Goal: Information Seeking & Learning: Learn about a topic

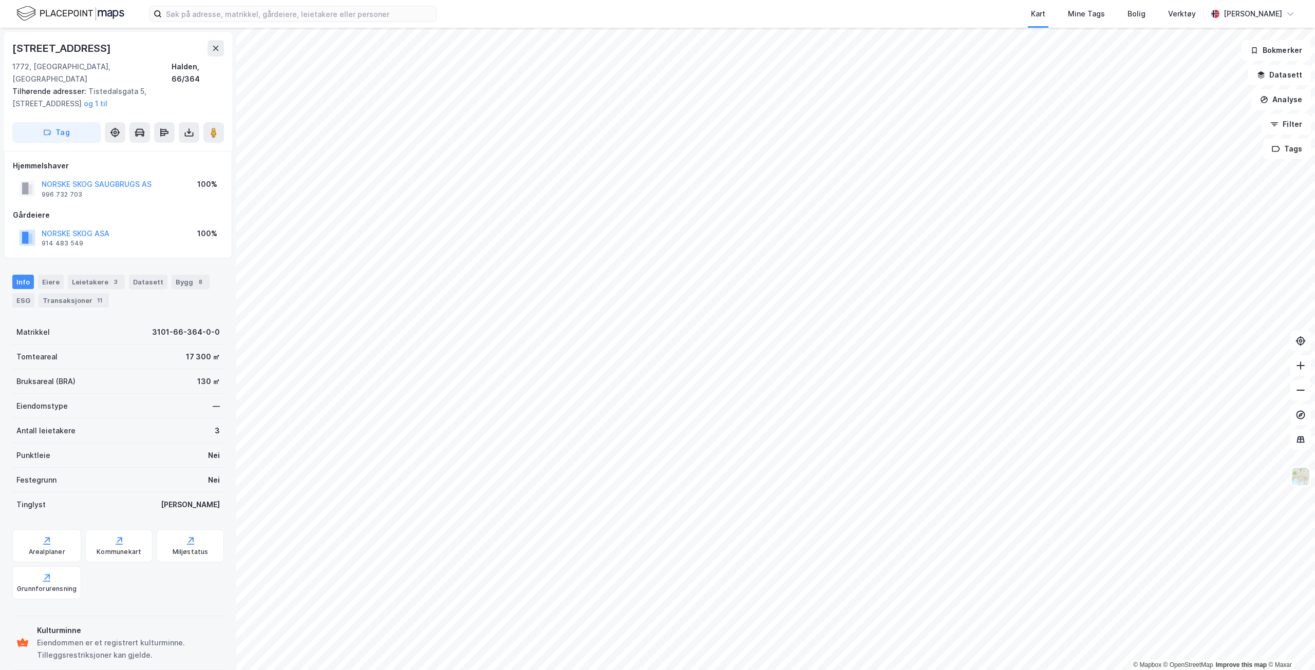
click at [253, 5] on div "Kart Mine Tags Bolig Verktøy [PERSON_NAME]" at bounding box center [657, 14] width 1315 height 28
click at [248, 6] on input at bounding box center [299, 13] width 274 height 15
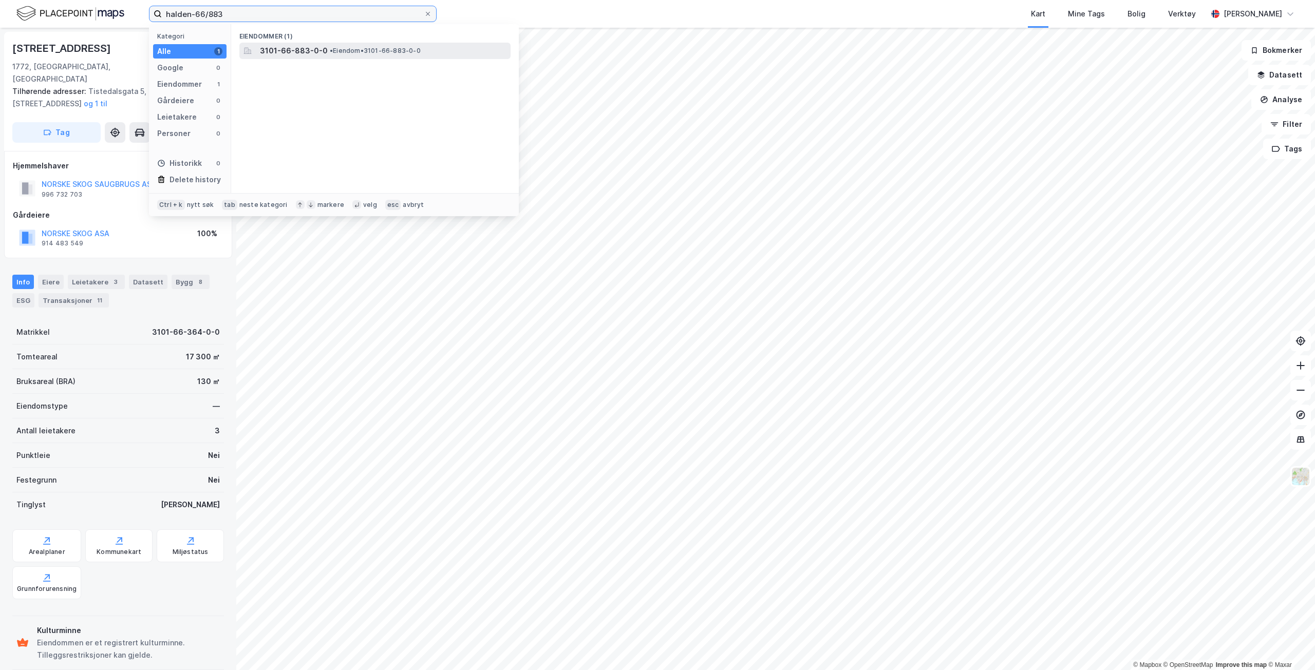
type input "halden-66/883"
click at [281, 53] on span "3101-66-883-0-0" at bounding box center [294, 51] width 68 height 12
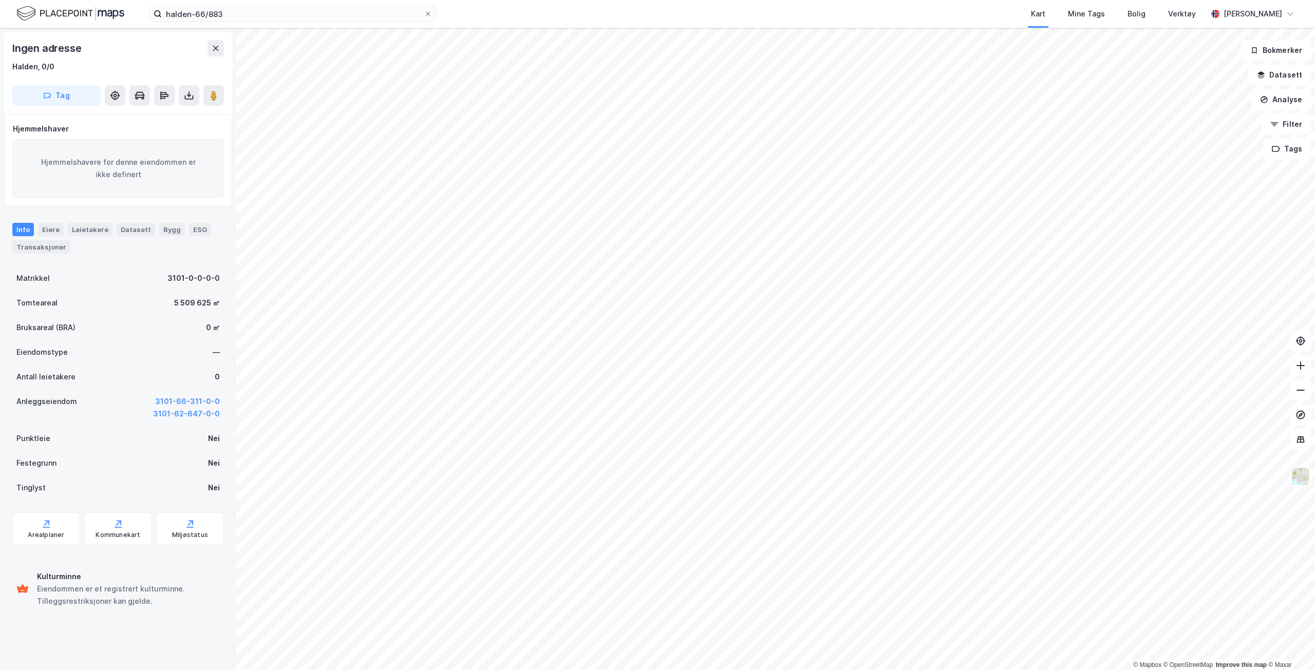
click at [761, 12] on div "Kart Mine Tags Bolig Verktøy" at bounding box center [846, 14] width 721 height 28
